Goal: Information Seeking & Learning: Learn about a topic

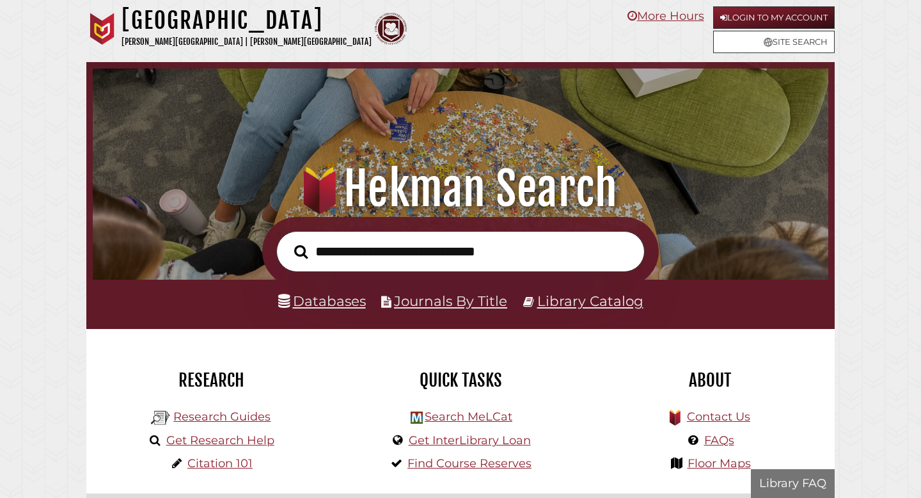
scroll to position [243, 729]
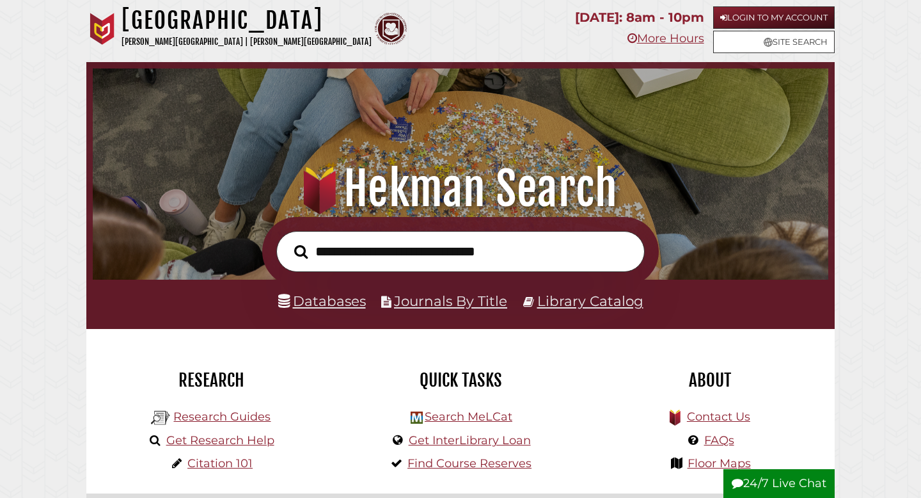
click at [368, 240] on input "text" at bounding box center [460, 252] width 368 height 42
type input "**********"
click at [288, 241] on button "Search" at bounding box center [301, 251] width 26 height 21
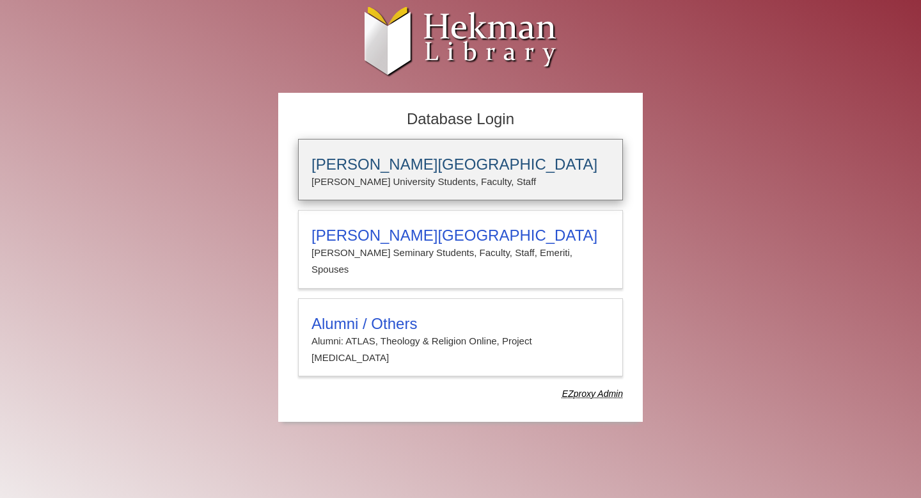
type input "*****"
click at [436, 184] on p "Calvin University Students, Faculty, Staff" at bounding box center [460, 181] width 298 height 17
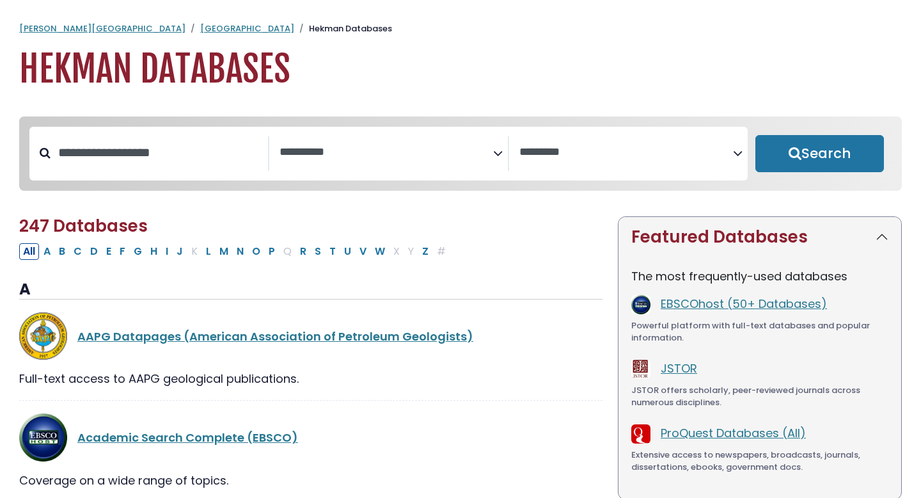
select select "Database Subject Filter"
select select "Database Vendors Filter"
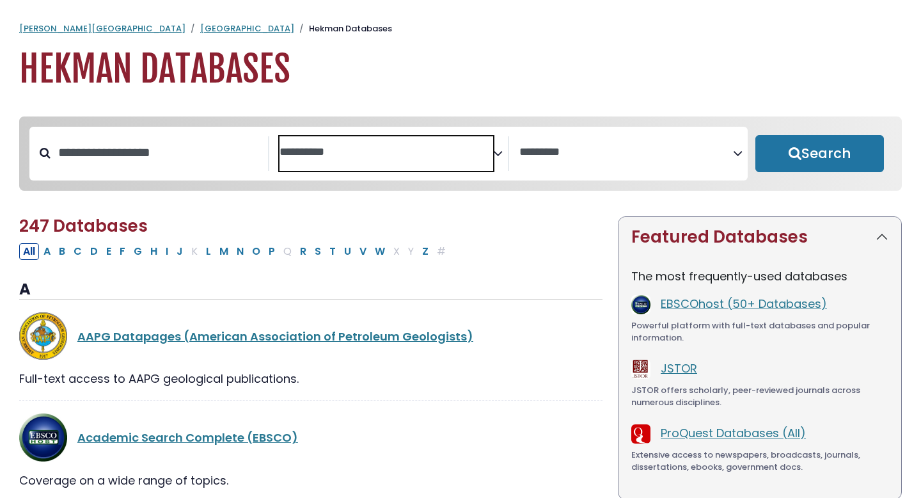
click at [368, 169] on span "Search filters" at bounding box center [387, 153] width 214 height 35
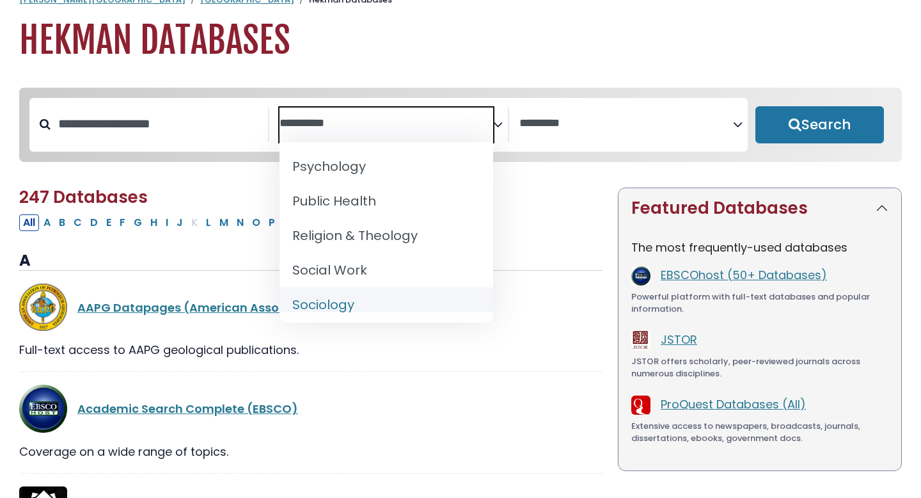
scroll to position [1176, 0]
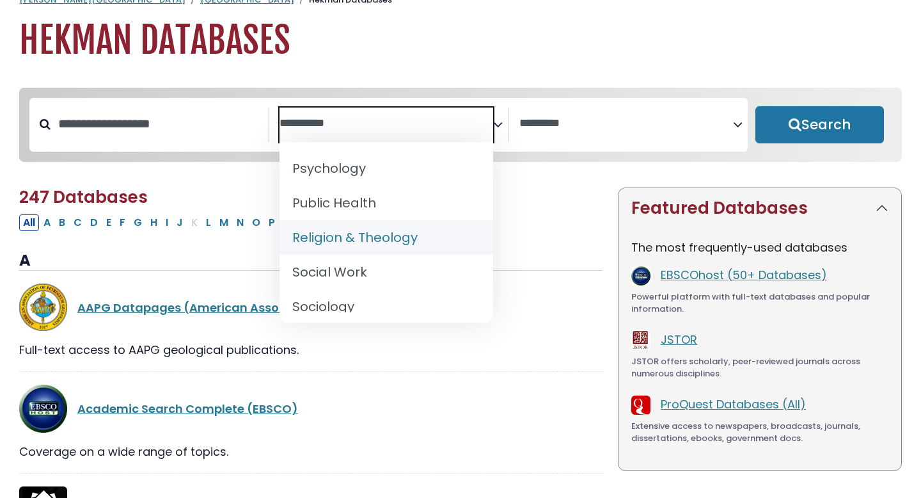
select select "*****"
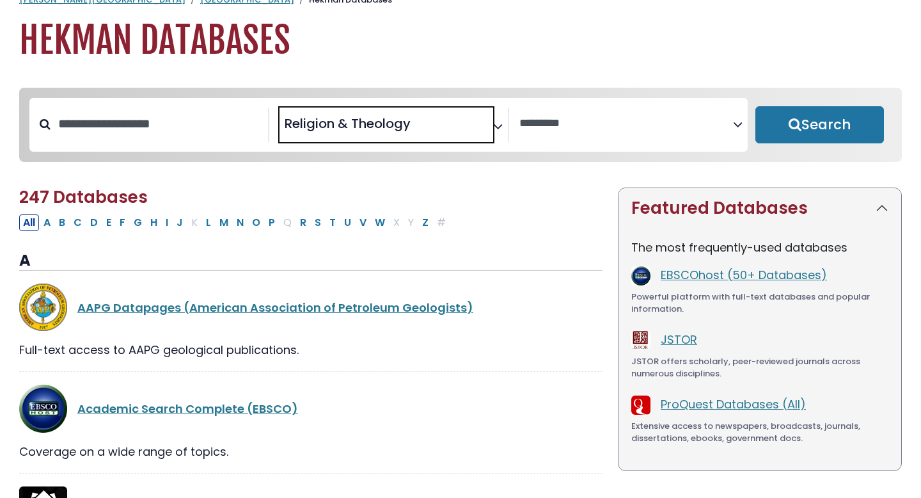
scroll to position [576, 0]
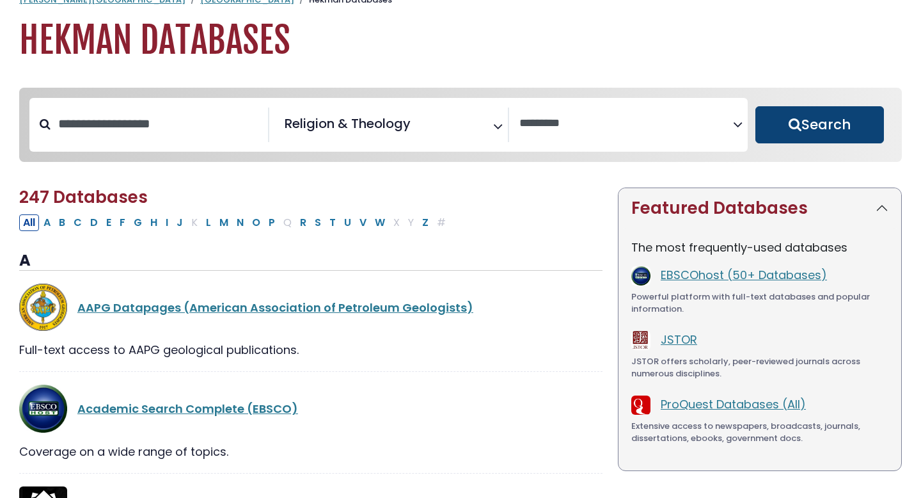
click at [835, 126] on button "Search" at bounding box center [819, 124] width 129 height 37
select select "Database Vendors Filter"
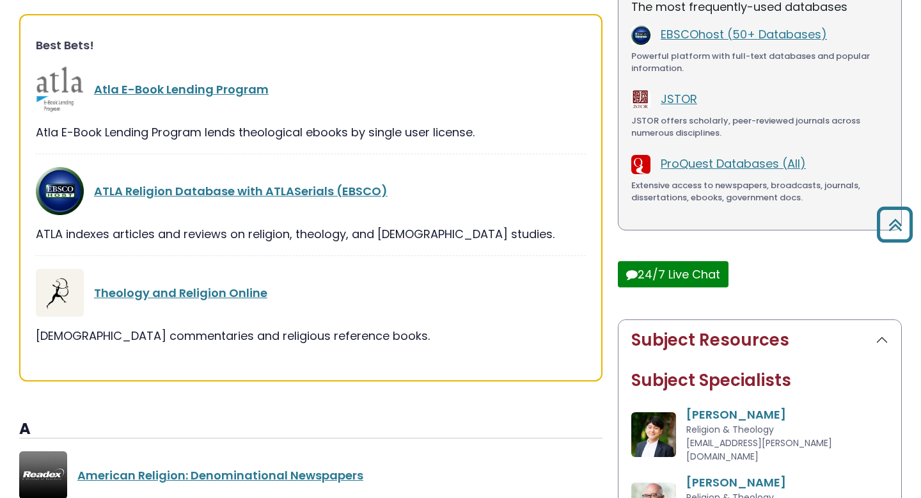
scroll to position [275, 0]
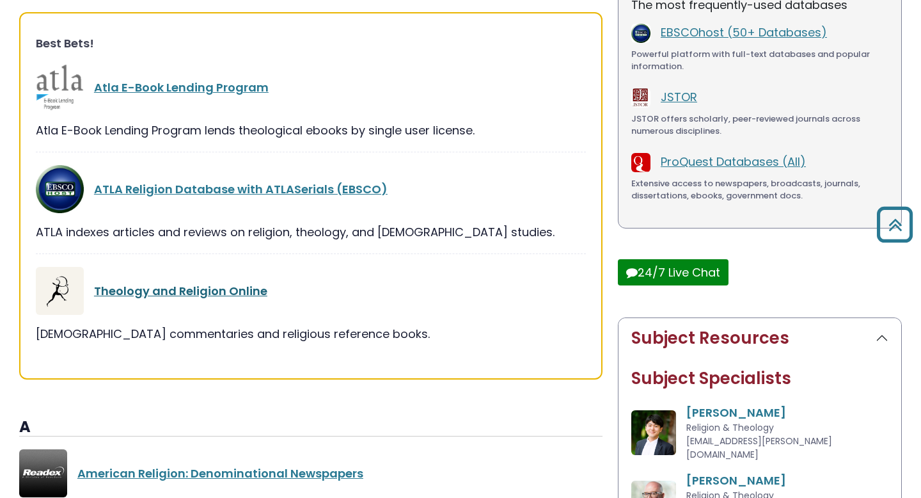
click at [127, 292] on link "Theology and Religion Online" at bounding box center [180, 291] width 173 height 16
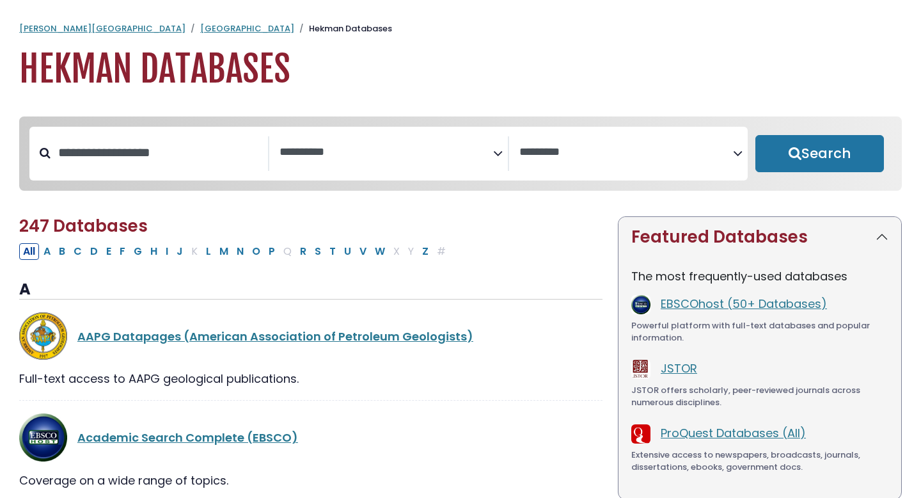
select select "Database Subject Filter"
select select "Database Vendors Filter"
click at [393, 164] on span "Search filters" at bounding box center [387, 153] width 214 height 35
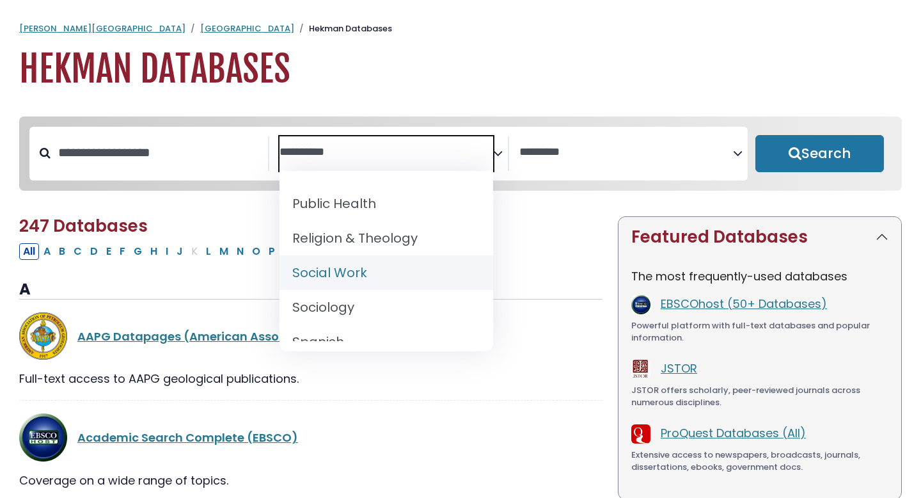
scroll to position [1202, 0]
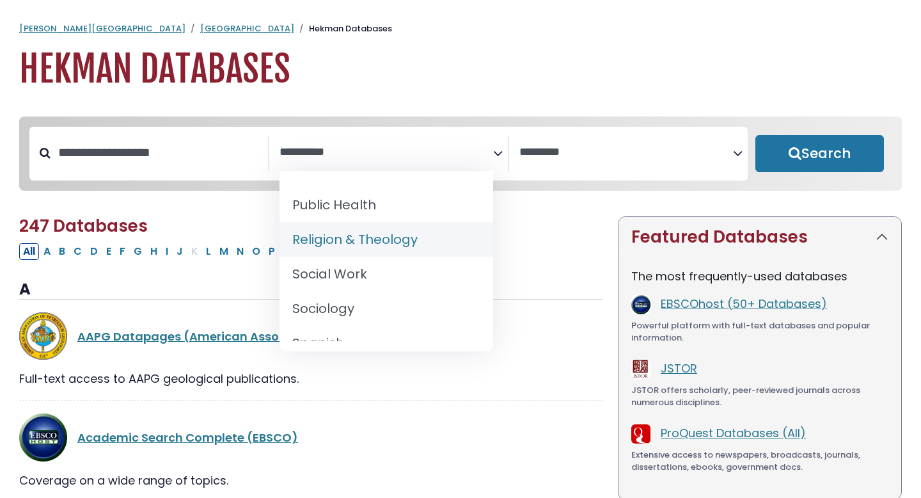
select select "*****"
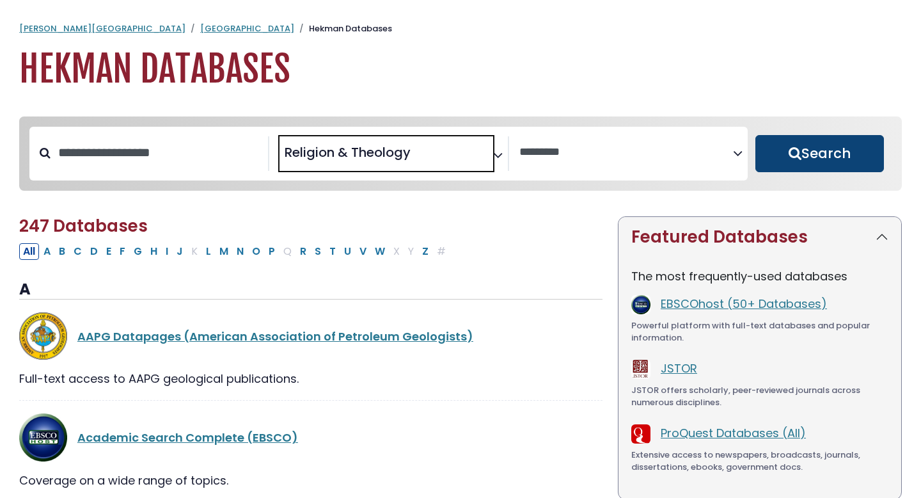
click at [816, 150] on button "Search" at bounding box center [819, 153] width 129 height 37
select select "Database Vendors Filter"
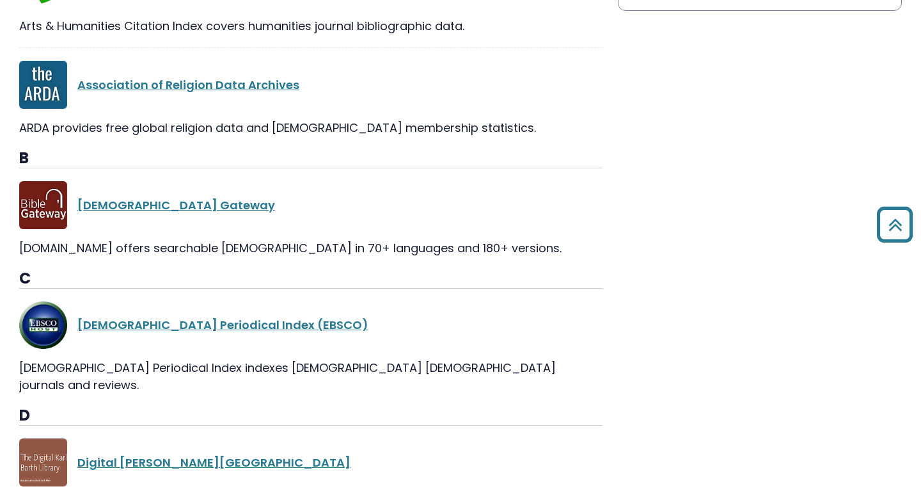
scroll to position [871, 0]
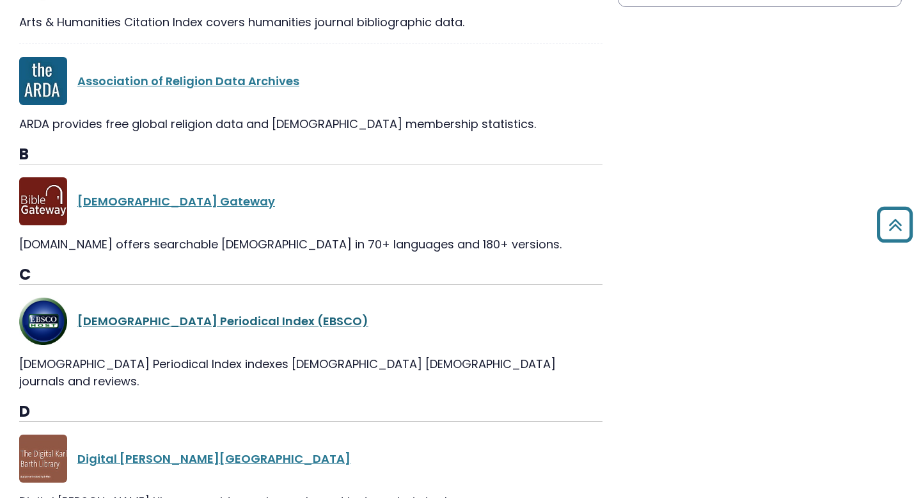
click at [202, 324] on link "Christian Periodical Index (EBSCO)" at bounding box center [222, 321] width 291 height 16
click at [187, 322] on link "Christian Periodical Index (EBSCO)" at bounding box center [222, 321] width 291 height 16
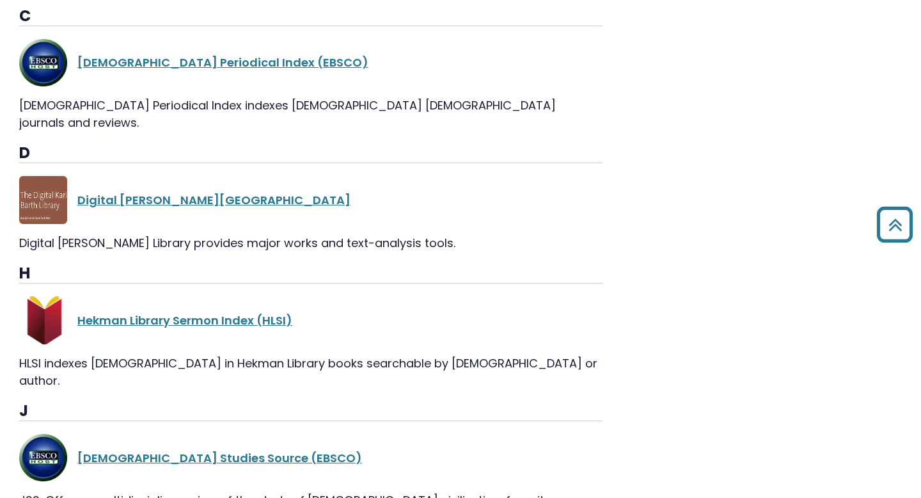
scroll to position [1181, 0]
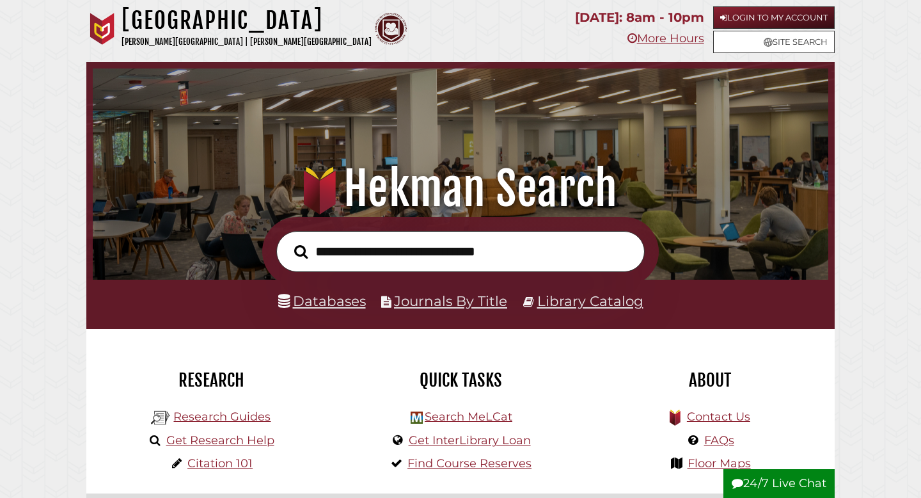
scroll to position [243, 729]
click at [493, 246] on input "text" at bounding box center [460, 252] width 368 height 42
type input "**********"
click at [288, 241] on button "Search" at bounding box center [301, 251] width 26 height 21
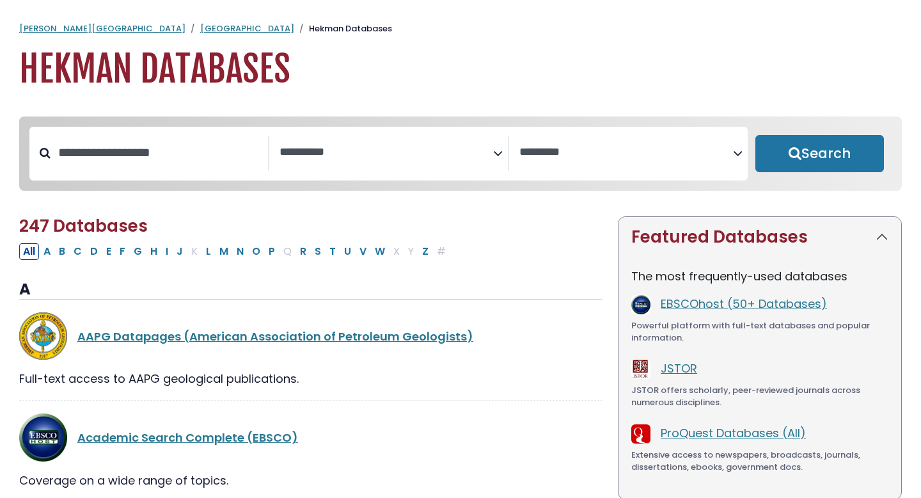
select select "Database Subject Filter"
select select "Database Vendors Filter"
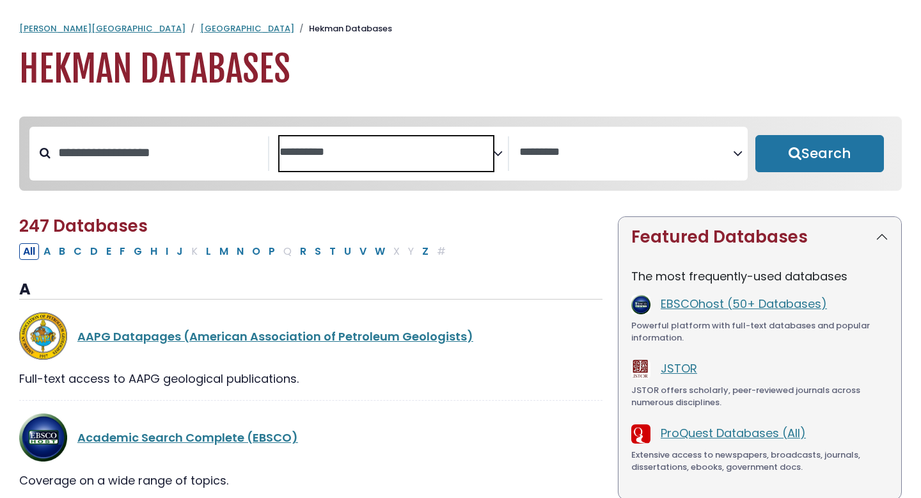
click at [388, 149] on textarea "Search" at bounding box center [387, 152] width 214 height 13
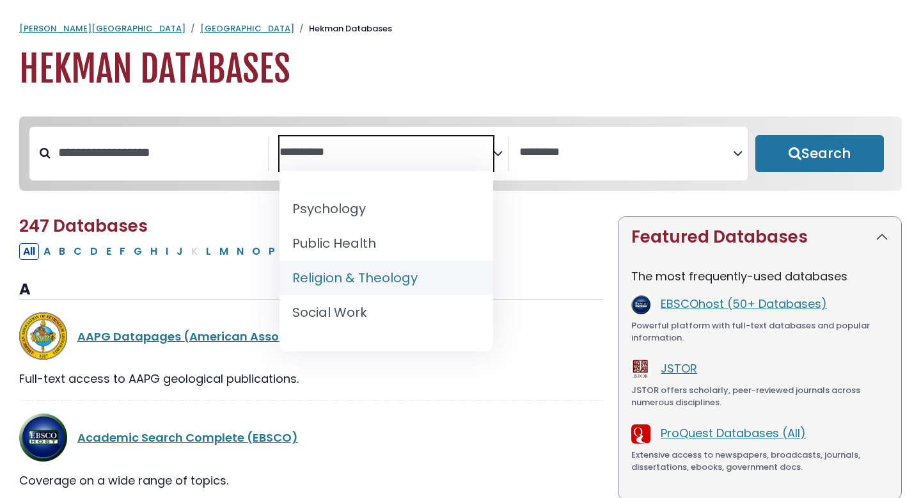
scroll to position [1172, 0]
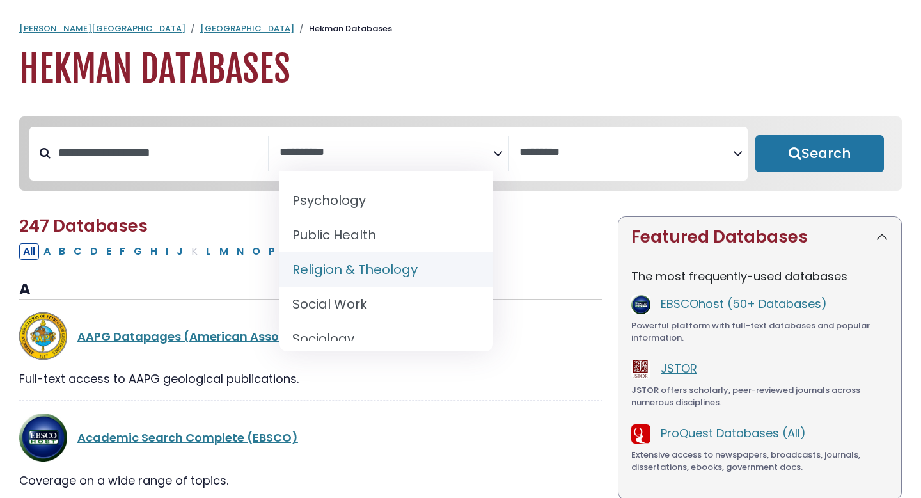
select select "*****"
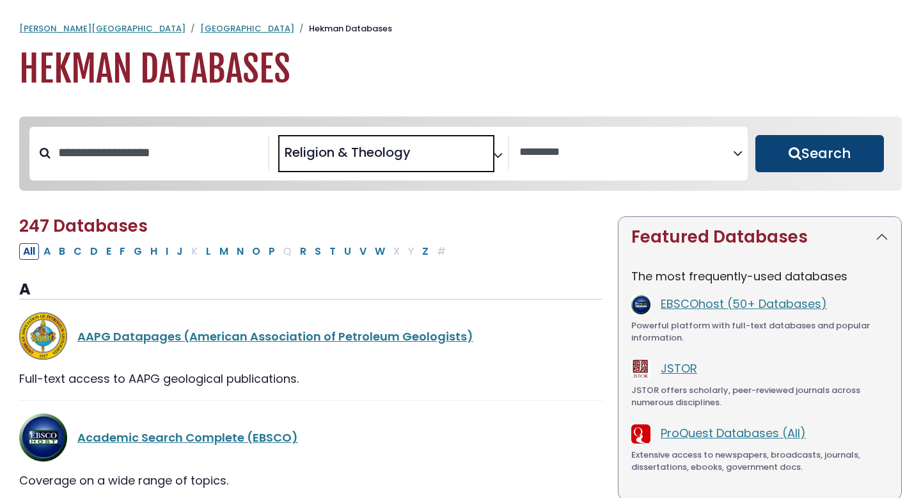
click at [848, 157] on button "Search" at bounding box center [819, 153] width 129 height 37
select select "Database Vendors Filter"
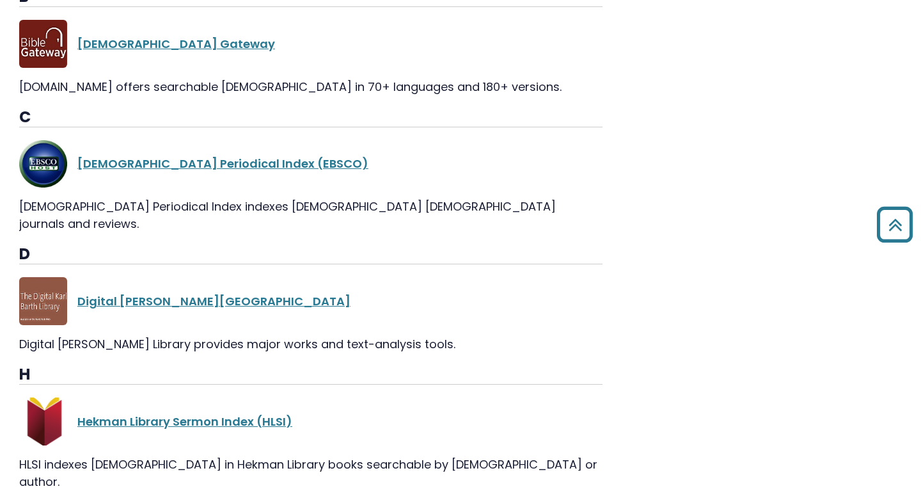
scroll to position [1029, 0]
click at [162, 168] on link "[DEMOGRAPHIC_DATA] Periodical Index (EBSCO)" at bounding box center [222, 163] width 291 height 16
click at [194, 165] on link "[DEMOGRAPHIC_DATA] Periodical Index (EBSCO)" at bounding box center [222, 163] width 291 height 16
